Goal: Transaction & Acquisition: Purchase product/service

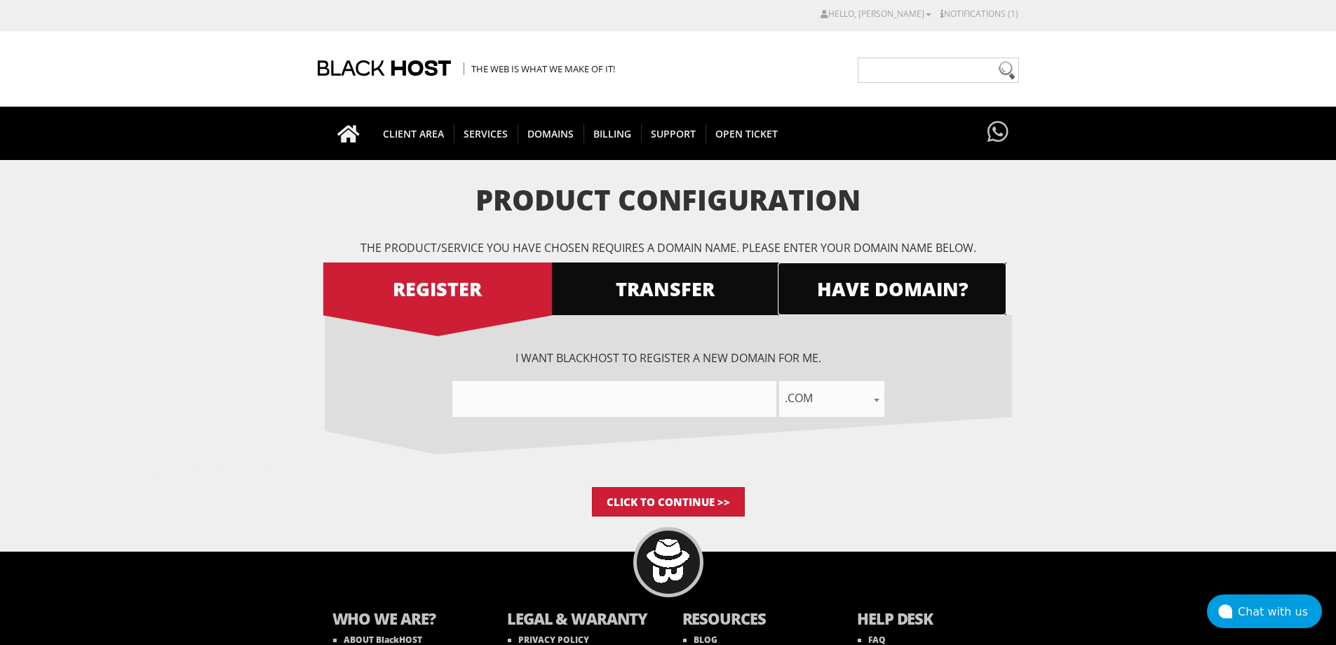
click at [875, 302] on link "HAVE DOMAIN?" at bounding box center [892, 288] width 229 height 53
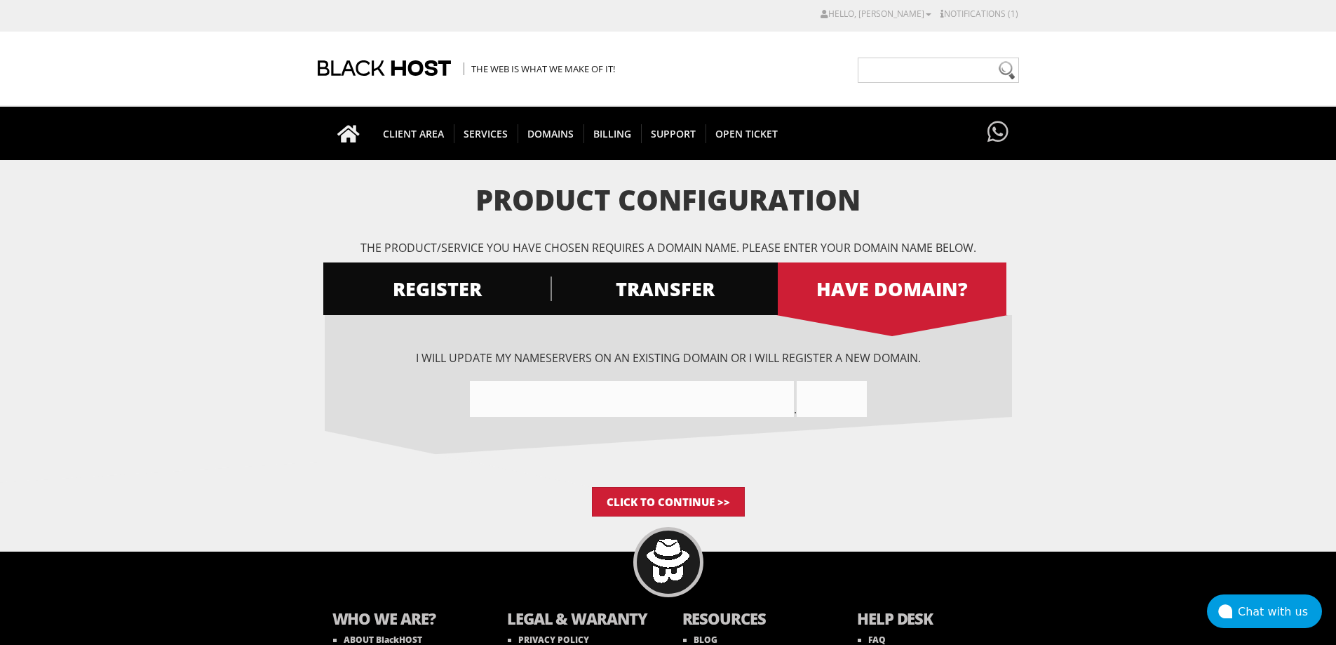
click at [664, 399] on input"] "text" at bounding box center [632, 399] width 324 height 36
paste input"] "offerbox.pro"
click at [531, 396] on input"] "offerboxpro" at bounding box center [632, 399] width 324 height 36
drag, startPoint x: 528, startPoint y: 398, endPoint x: 679, endPoint y: 408, distance: 151.9
click at [679, 408] on input"] "offerboxpro" at bounding box center [632, 399] width 324 height 36
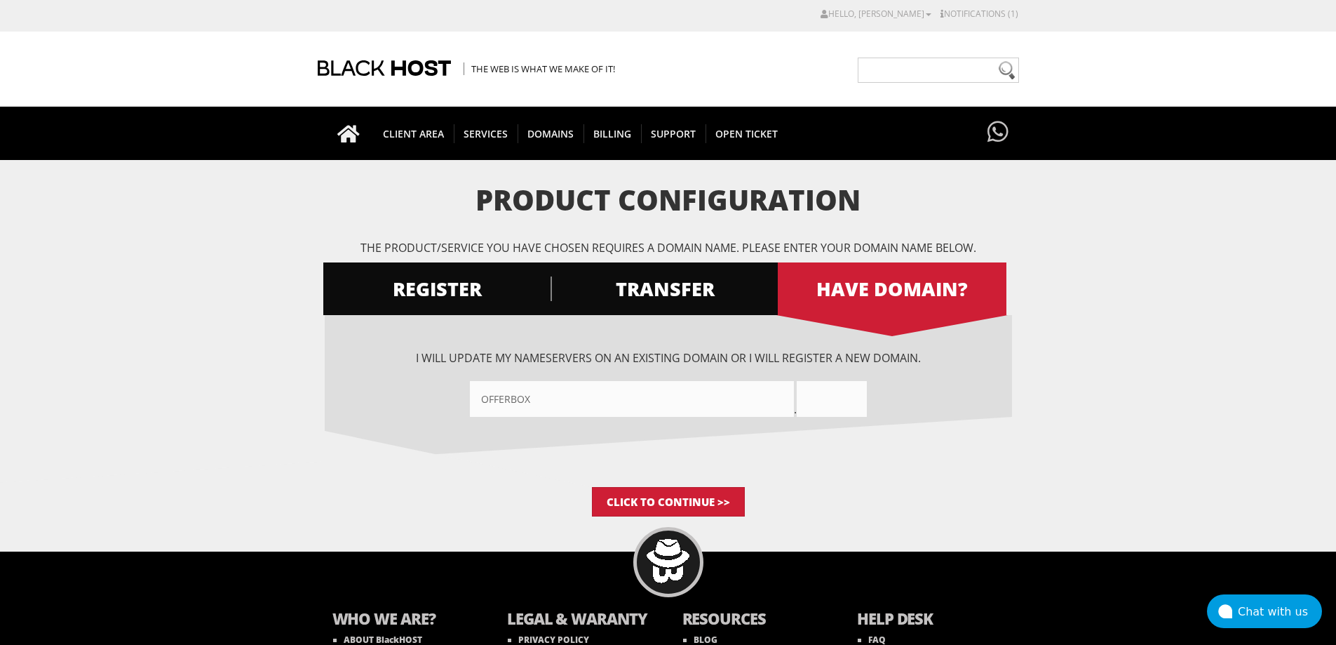
type input"] "offerbox"
click at [867, 405] on input "text" at bounding box center [832, 399] width 70 height 36
paste input "pro"
type input "pro"
drag, startPoint x: 1078, startPoint y: 464, endPoint x: 828, endPoint y: 497, distance: 252.5
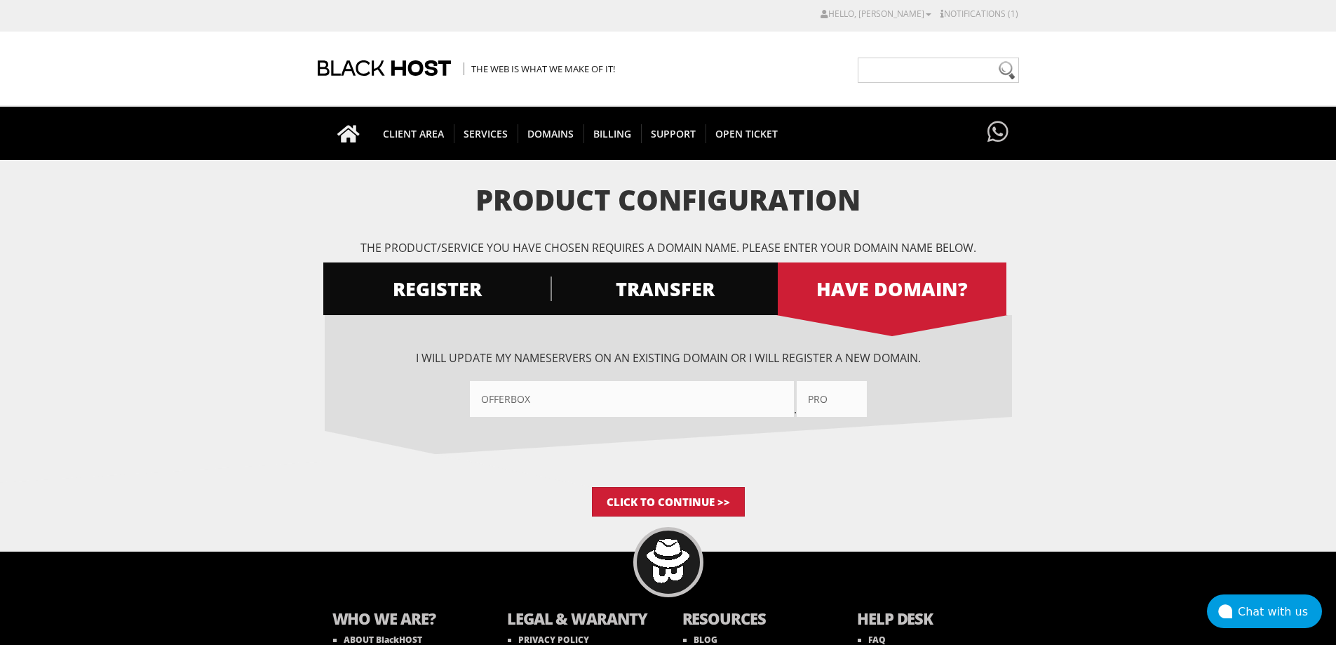
click at [1066, 468] on form "Product Configuration The product/service you have chosen requires a domain nam…" at bounding box center [668, 351] width 1336 height 332
click at [660, 517] on body "CAD CHF EUR GBP JPY MKD RUB USD Hello, John Michael Credit Card Details Contact…" at bounding box center [668, 379] width 1336 height 745
click at [687, 504] on input "Click to Continue >>" at bounding box center [668, 501] width 153 height 29
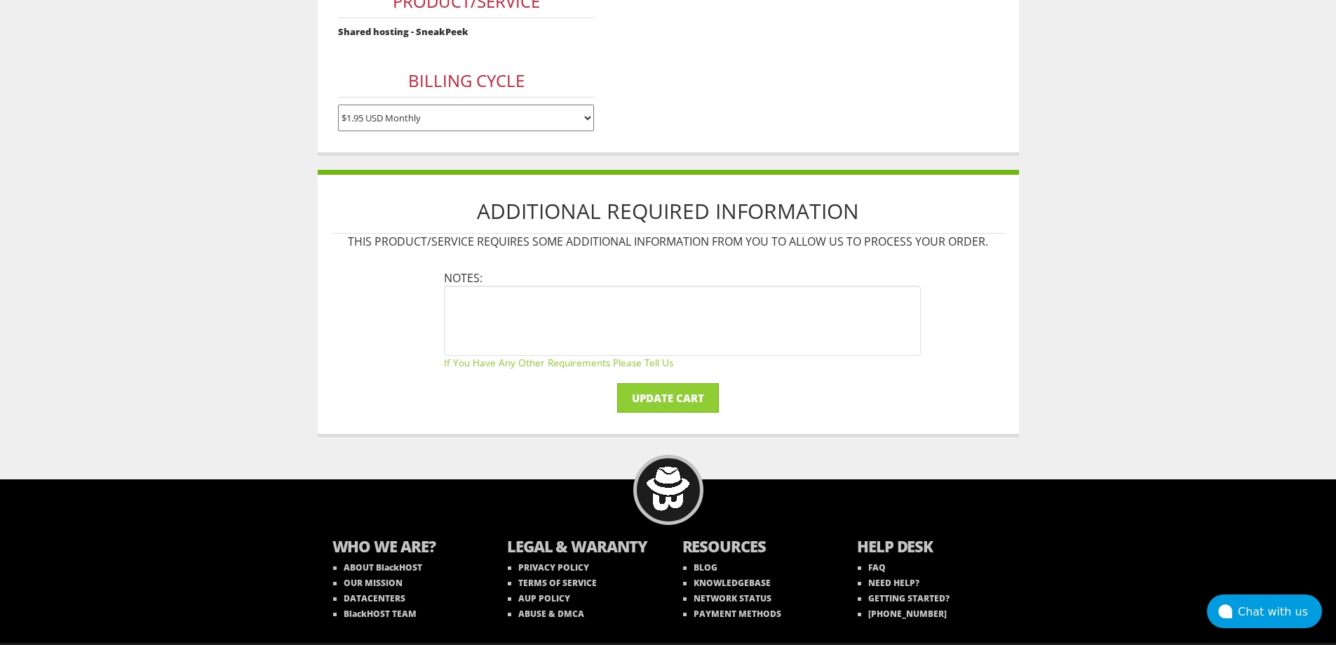
scroll to position [344, 0]
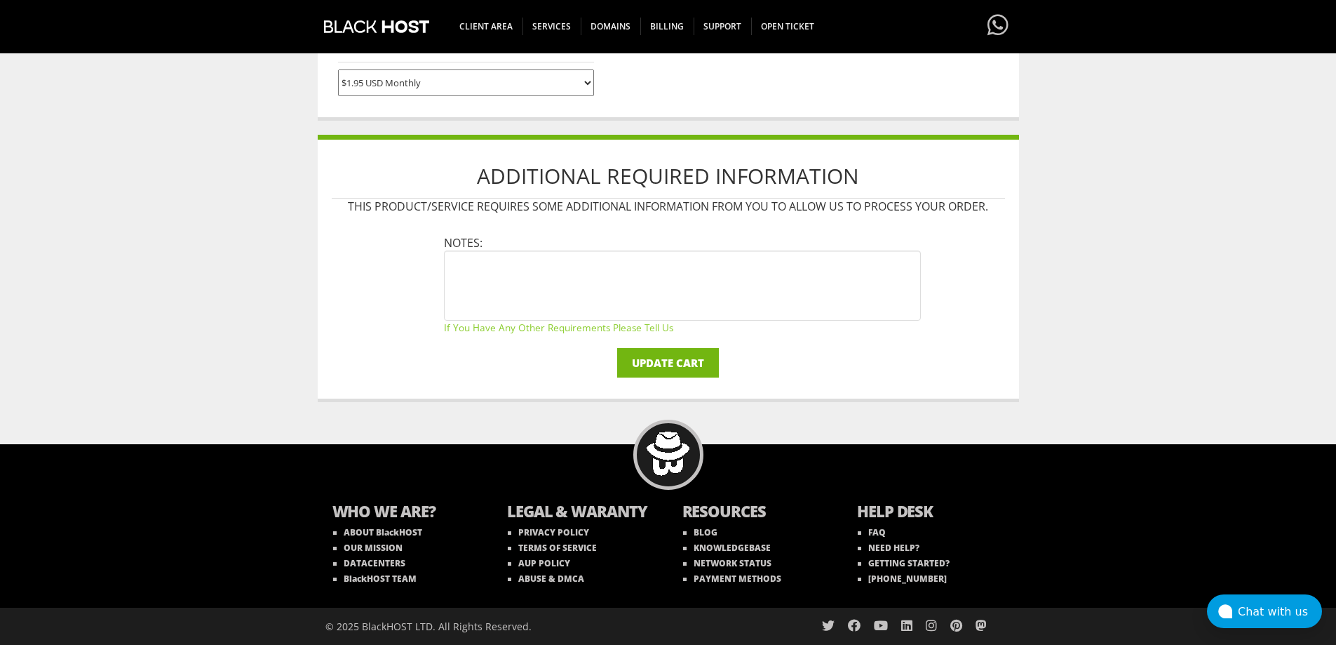
click at [677, 356] on input "Update Cart" at bounding box center [668, 362] width 102 height 29
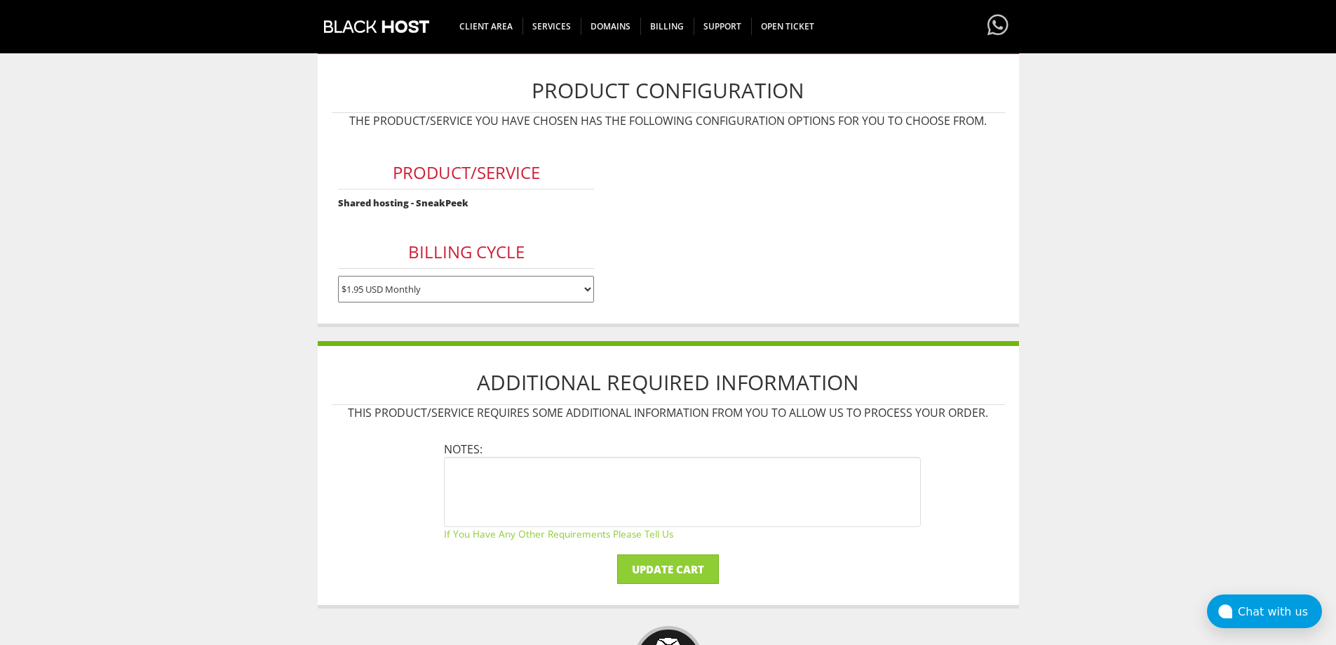
scroll to position [133, 0]
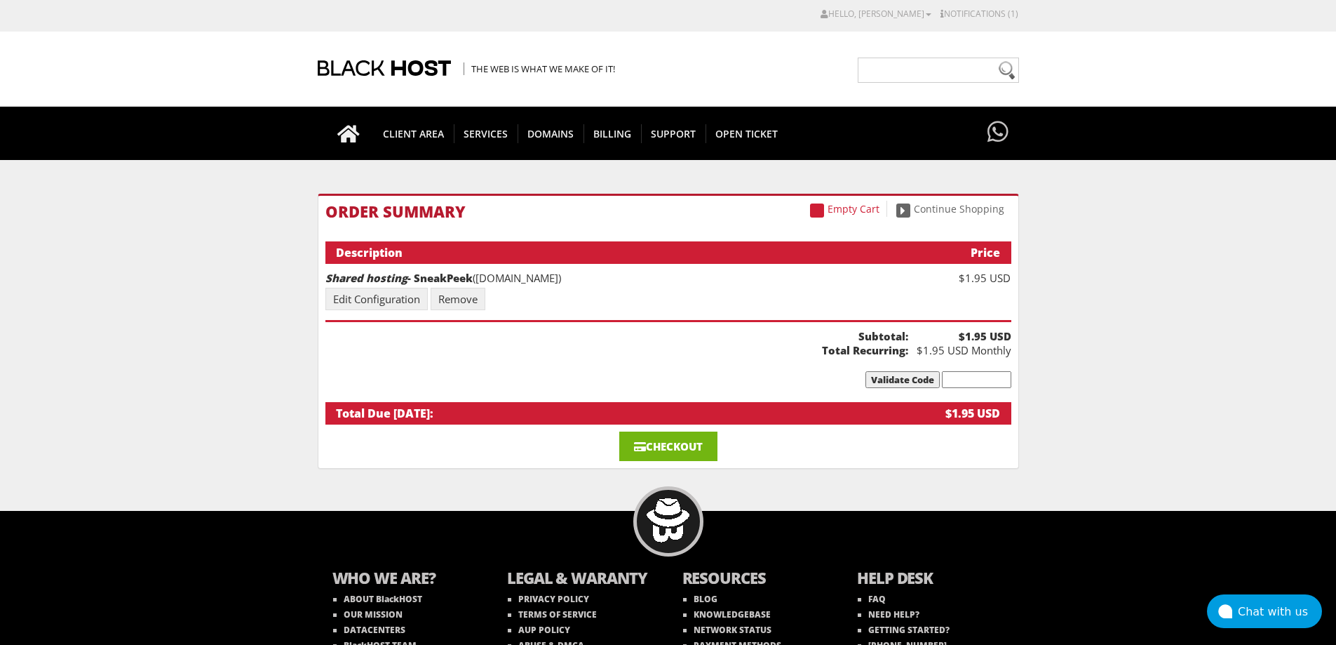
click at [687, 438] on link "Checkout" at bounding box center [668, 445] width 98 height 29
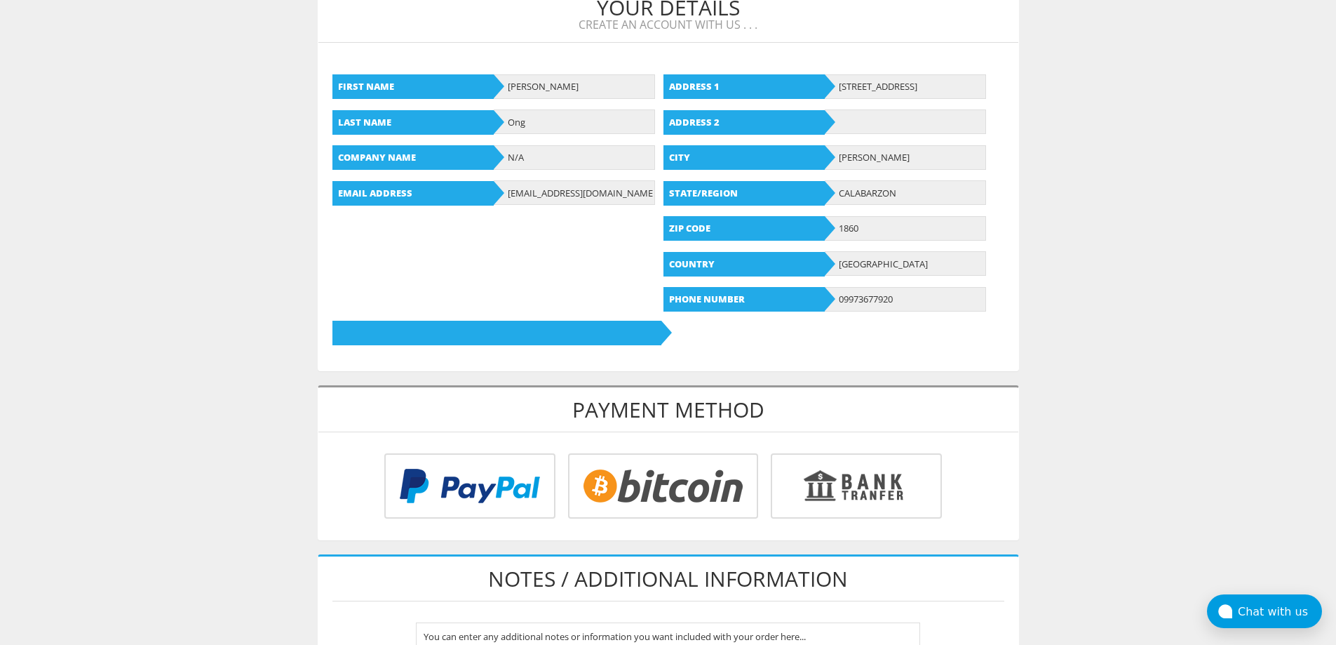
scroll to position [421, 0]
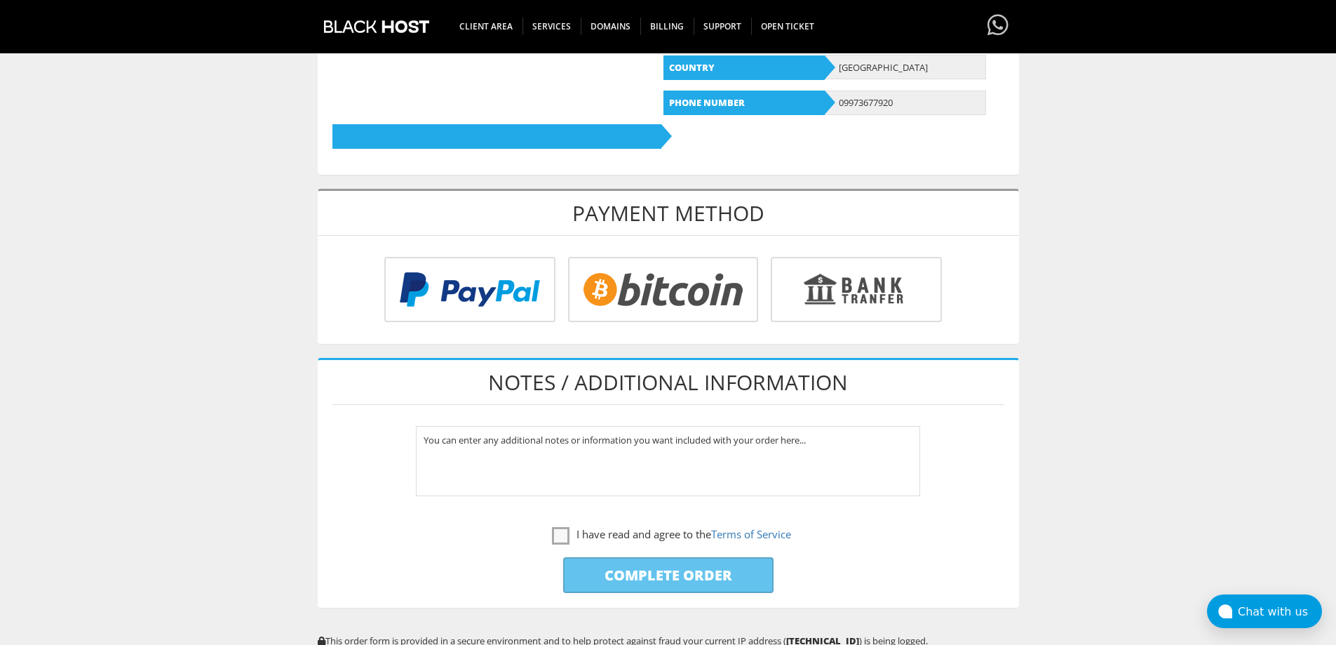
type input "ongkiirvs@gmail.com"
click at [474, 296] on input "radio" at bounding box center [467, 292] width 171 height 65
click at [561, 535] on label "I have read and agree to the Terms of Service" at bounding box center [671, 534] width 239 height 18
checkbox input "true"
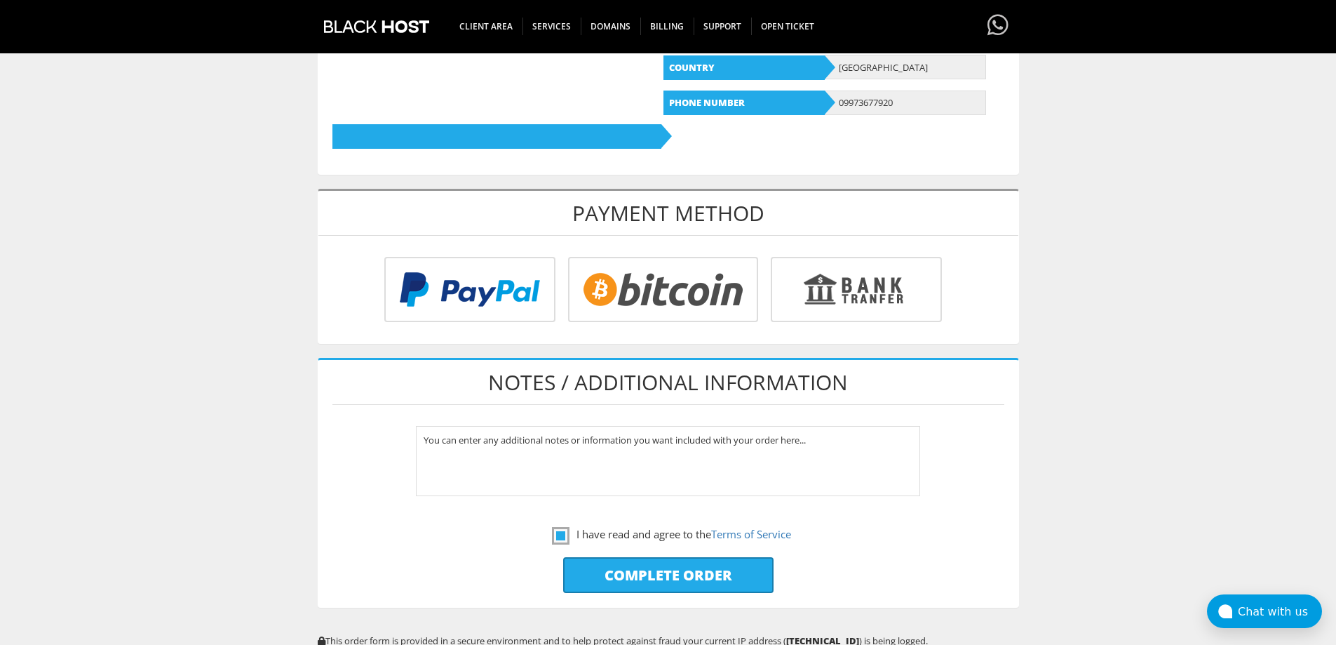
click at [499, 274] on input "radio" at bounding box center [467, 292] width 171 height 65
click at [704, 574] on input "Complete Order" at bounding box center [668, 575] width 210 height 36
type input "Please Wait..."
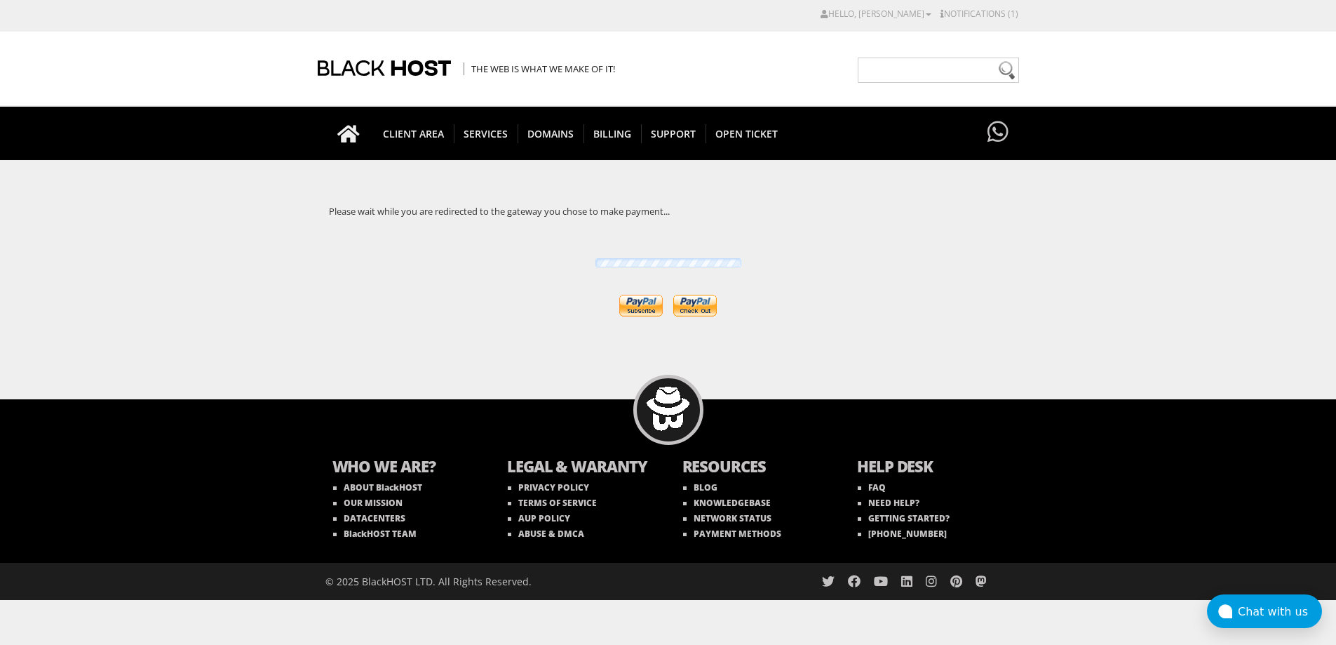
click at [700, 308] on input "image" at bounding box center [694, 306] width 43 height 22
